Goal: Task Accomplishment & Management: Manage account settings

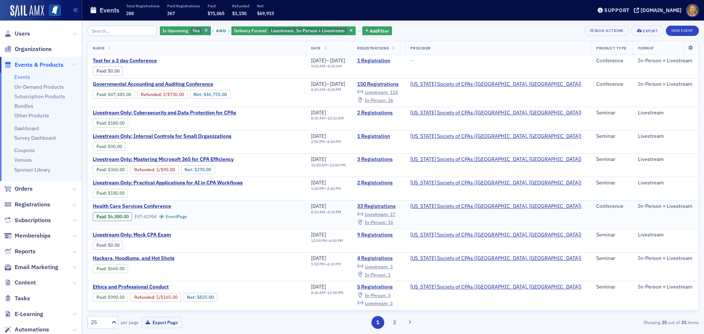
click at [140, 207] on span "Health Care Services Conference" at bounding box center [154, 206] width 123 height 7
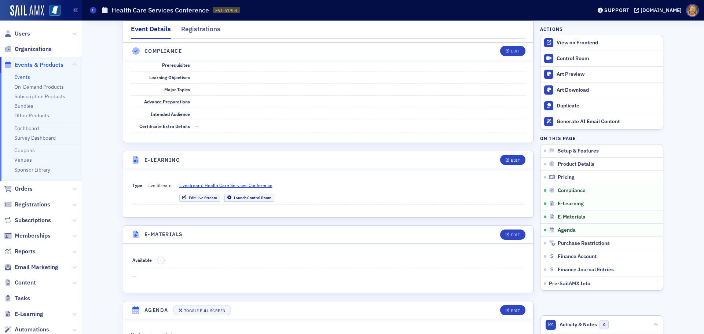
scroll to position [1393, 0]
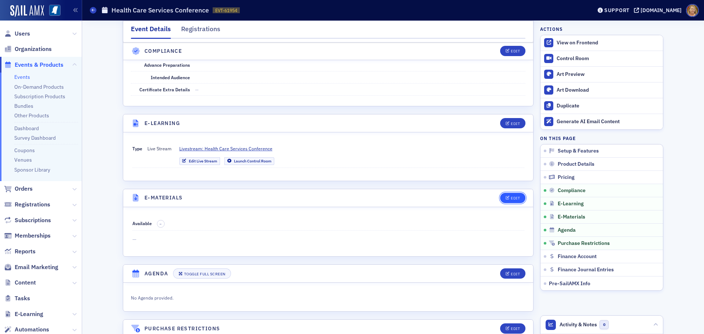
click at [511, 196] on div "Edit" at bounding box center [515, 198] width 9 height 4
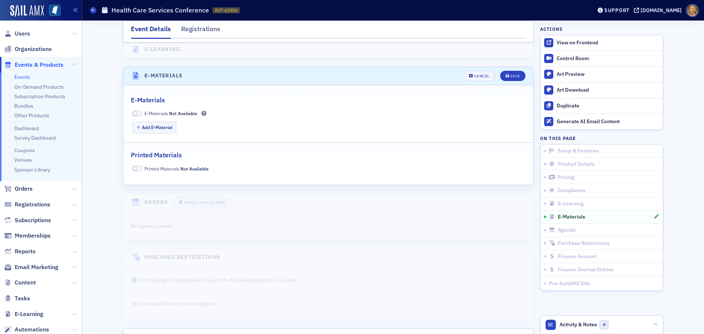
scroll to position [1520, 0]
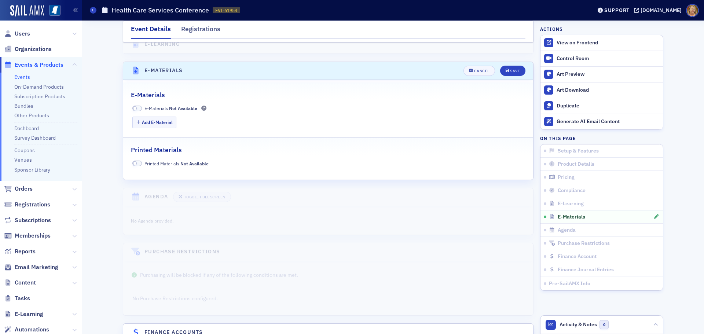
click at [136, 106] on span at bounding box center [137, 108] width 10 height 5
click at [146, 117] on button "Add E-Material" at bounding box center [154, 122] width 44 height 11
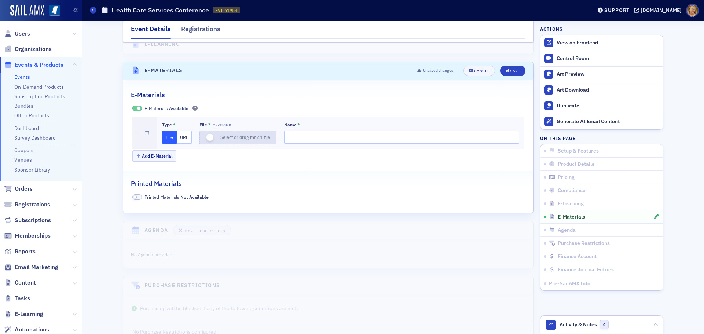
click at [208, 136] on use "button" at bounding box center [209, 137] width 3 height 3
type input "Forvis_Mazars_MSCPA_FY26_IPPS_Update"
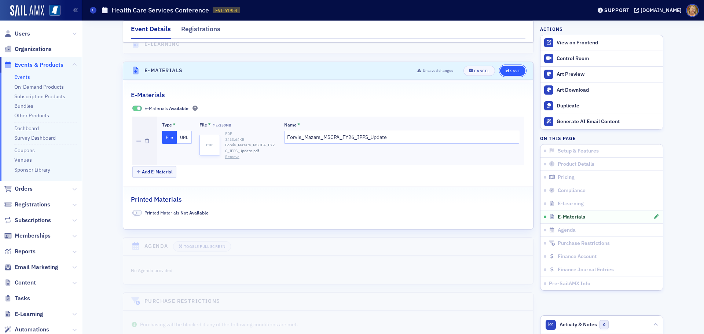
click at [510, 69] on div "Save" at bounding box center [515, 71] width 10 height 4
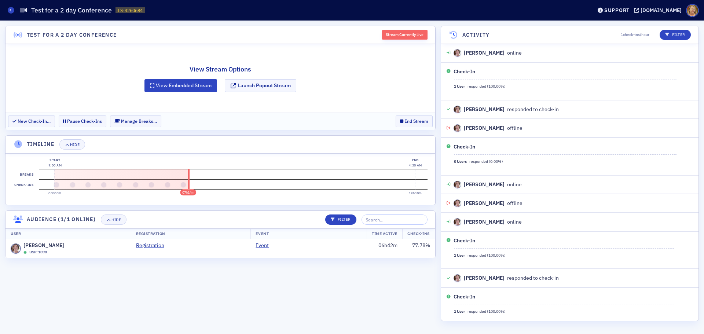
scroll to position [399, 0]
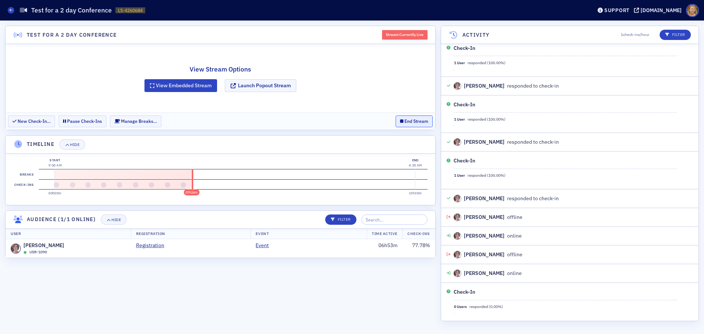
click at [406, 118] on button "End Stream" at bounding box center [413, 120] width 37 height 11
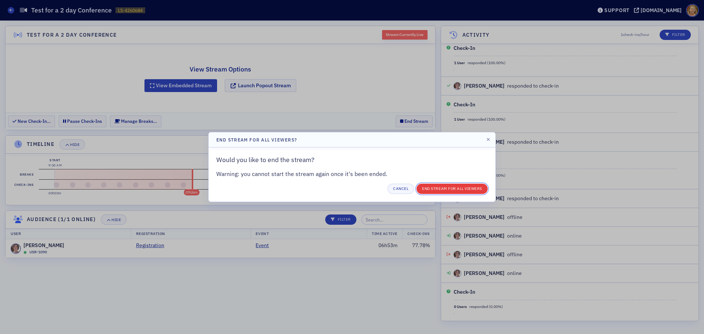
click at [431, 187] on button "End Stream for all Viewers" at bounding box center [451, 189] width 71 height 10
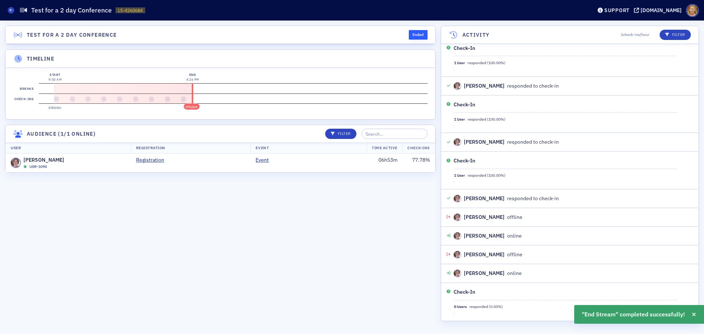
scroll to position [417, 0]
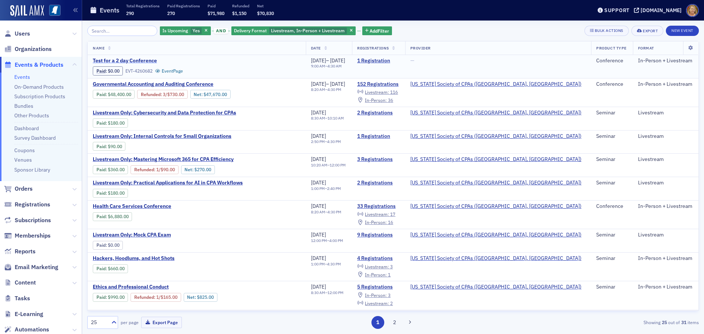
click at [139, 62] on span "Test for a 2 day Conference" at bounding box center [154, 61] width 123 height 7
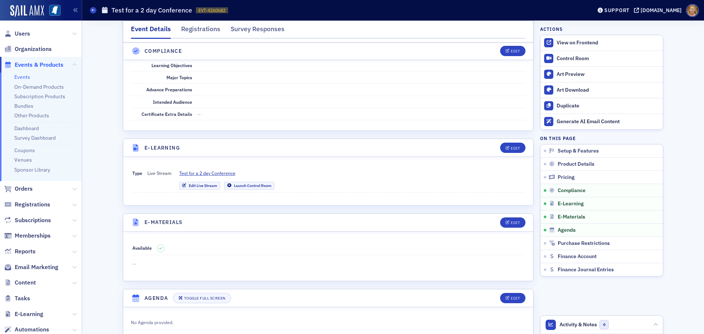
scroll to position [880, 0]
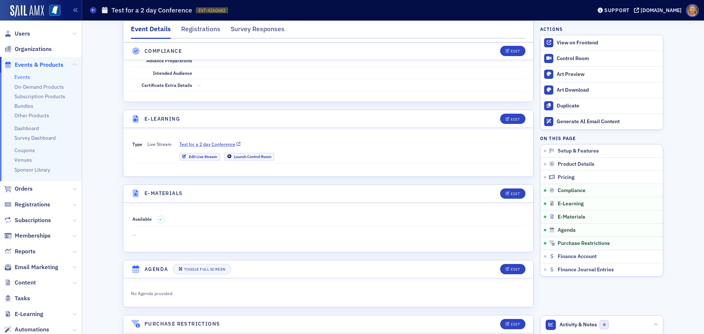
click at [214, 145] on span "Test for a 2 day Conference" at bounding box center [207, 144] width 56 height 7
